Goal: Information Seeking & Learning: Understand process/instructions

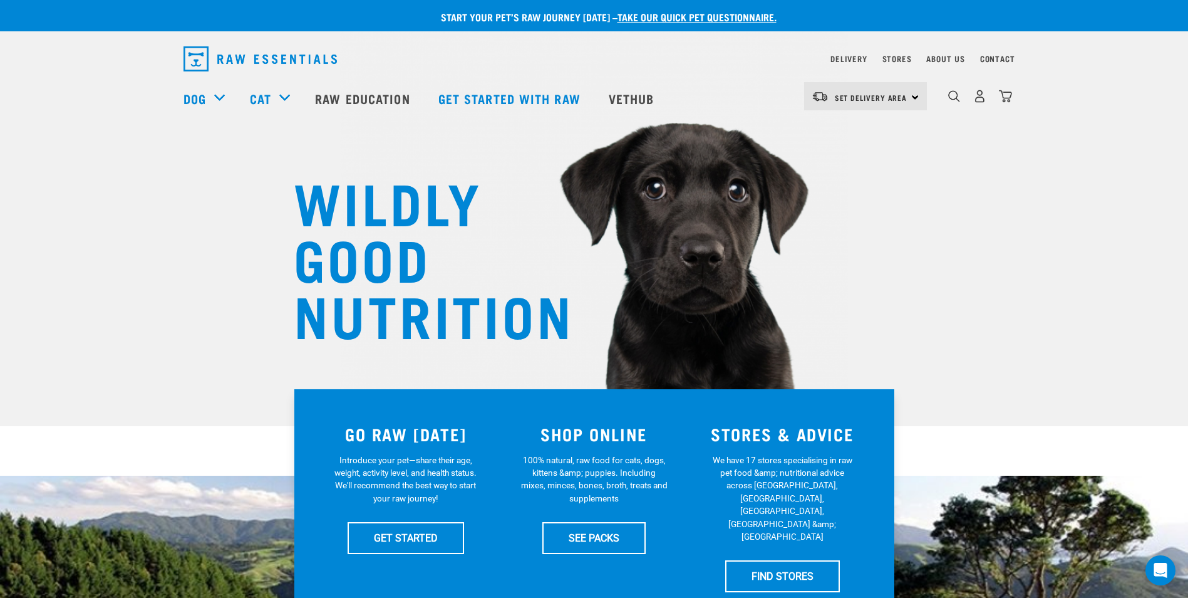
click at [858, 51] on div "Delivery" at bounding box center [849, 58] width 36 height 15
click at [854, 56] on link "Delivery" at bounding box center [849, 58] width 36 height 4
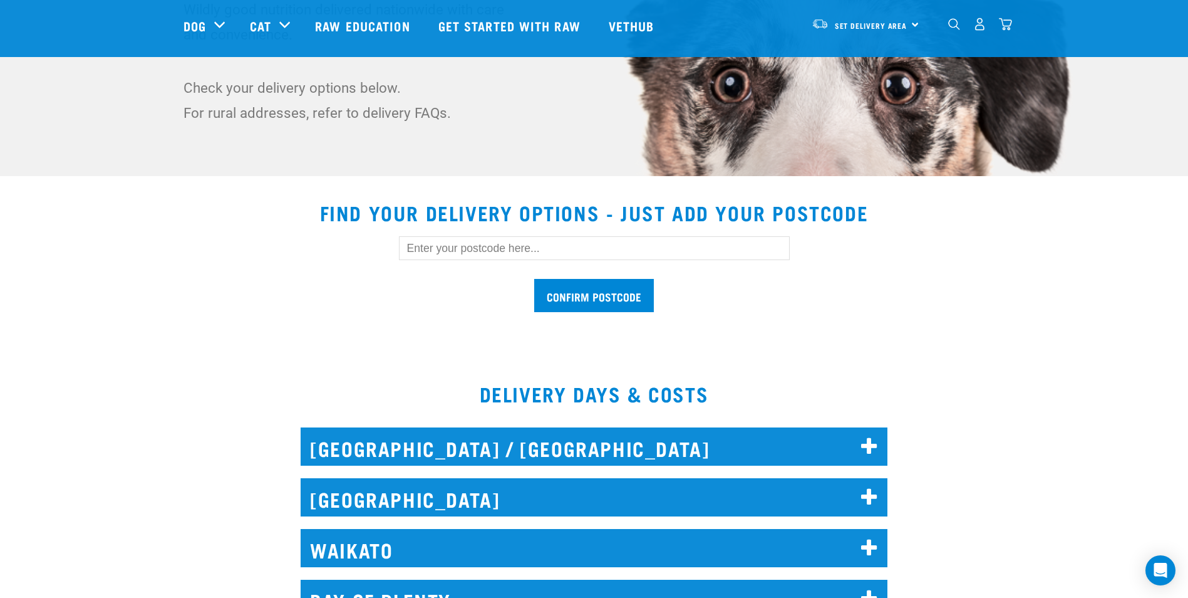
scroll to position [251, 0]
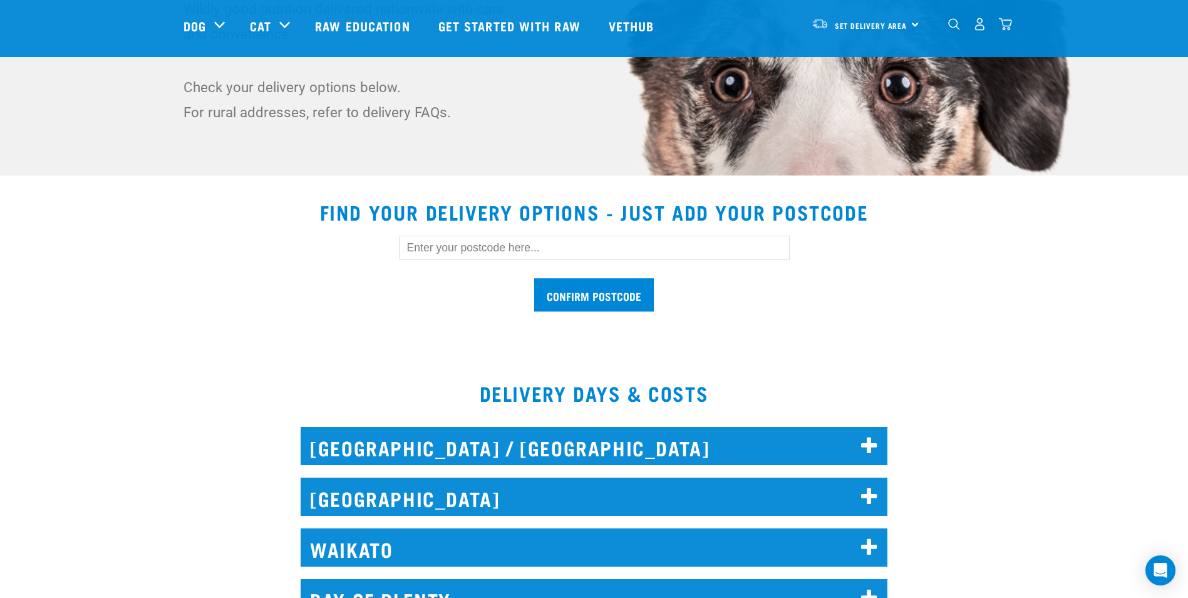
click at [435, 241] on input "text" at bounding box center [594, 248] width 391 height 24
type input "6022"
click at [583, 294] on input "Confirm postcode" at bounding box center [594, 294] width 120 height 33
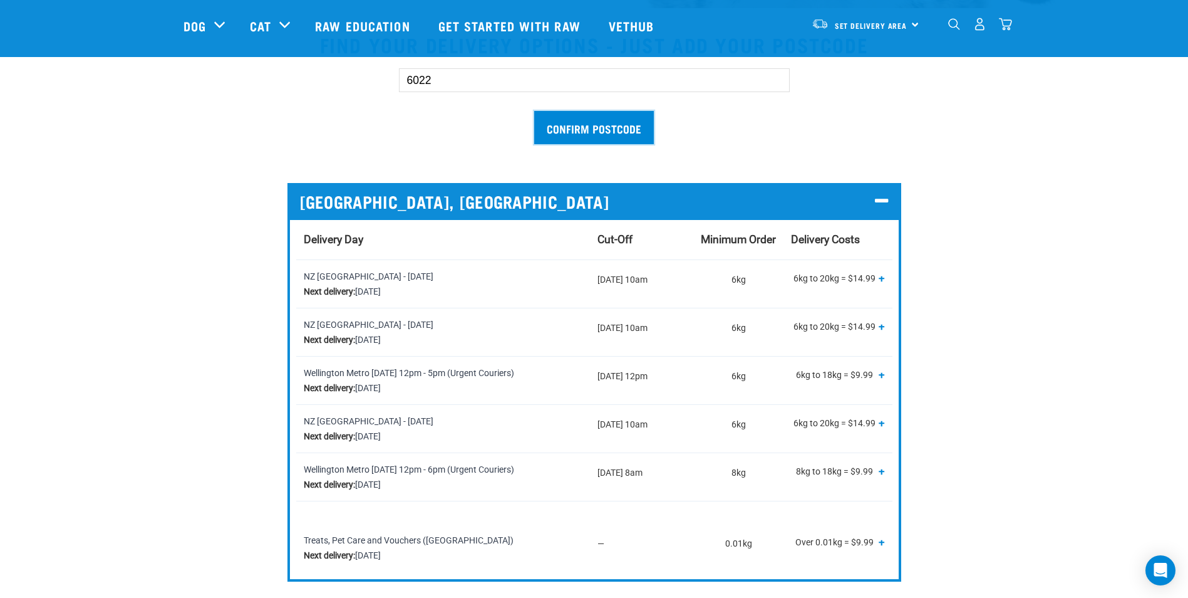
scroll to position [501, 0]
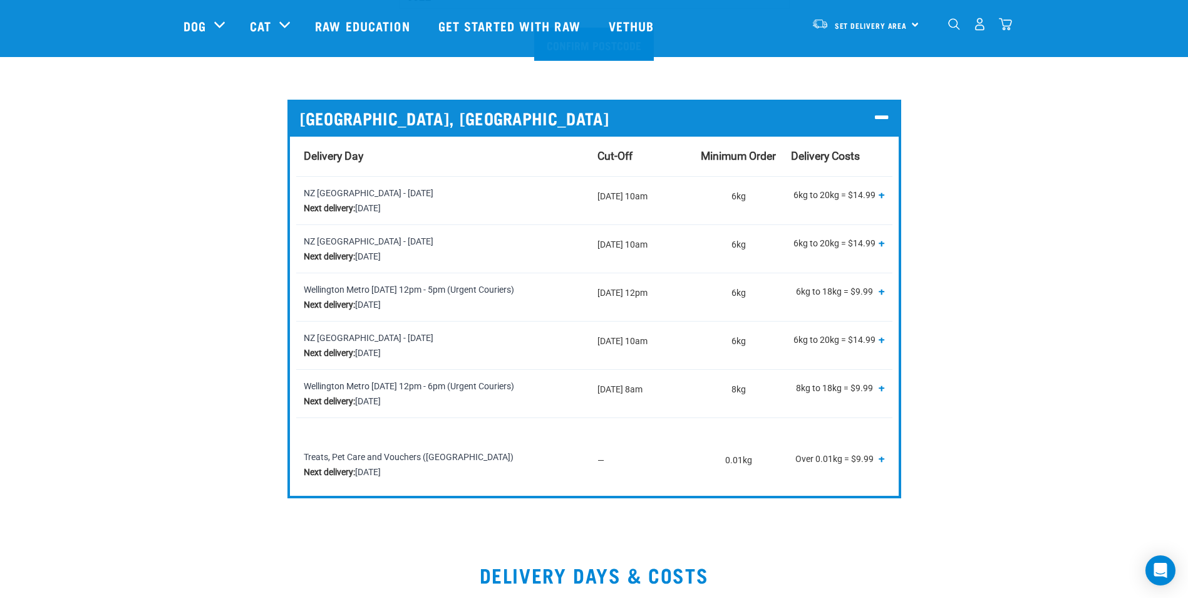
click at [881, 460] on span "+" at bounding box center [882, 458] width 6 height 13
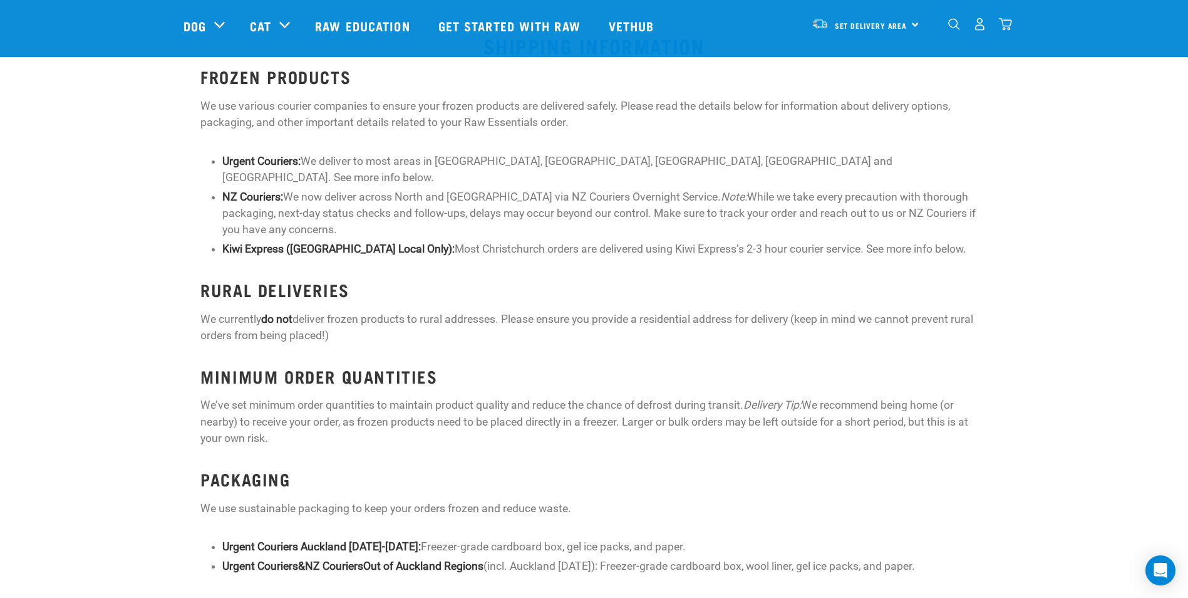
scroll to position [1441, 0]
